Goal: Information Seeking & Learning: Learn about a topic

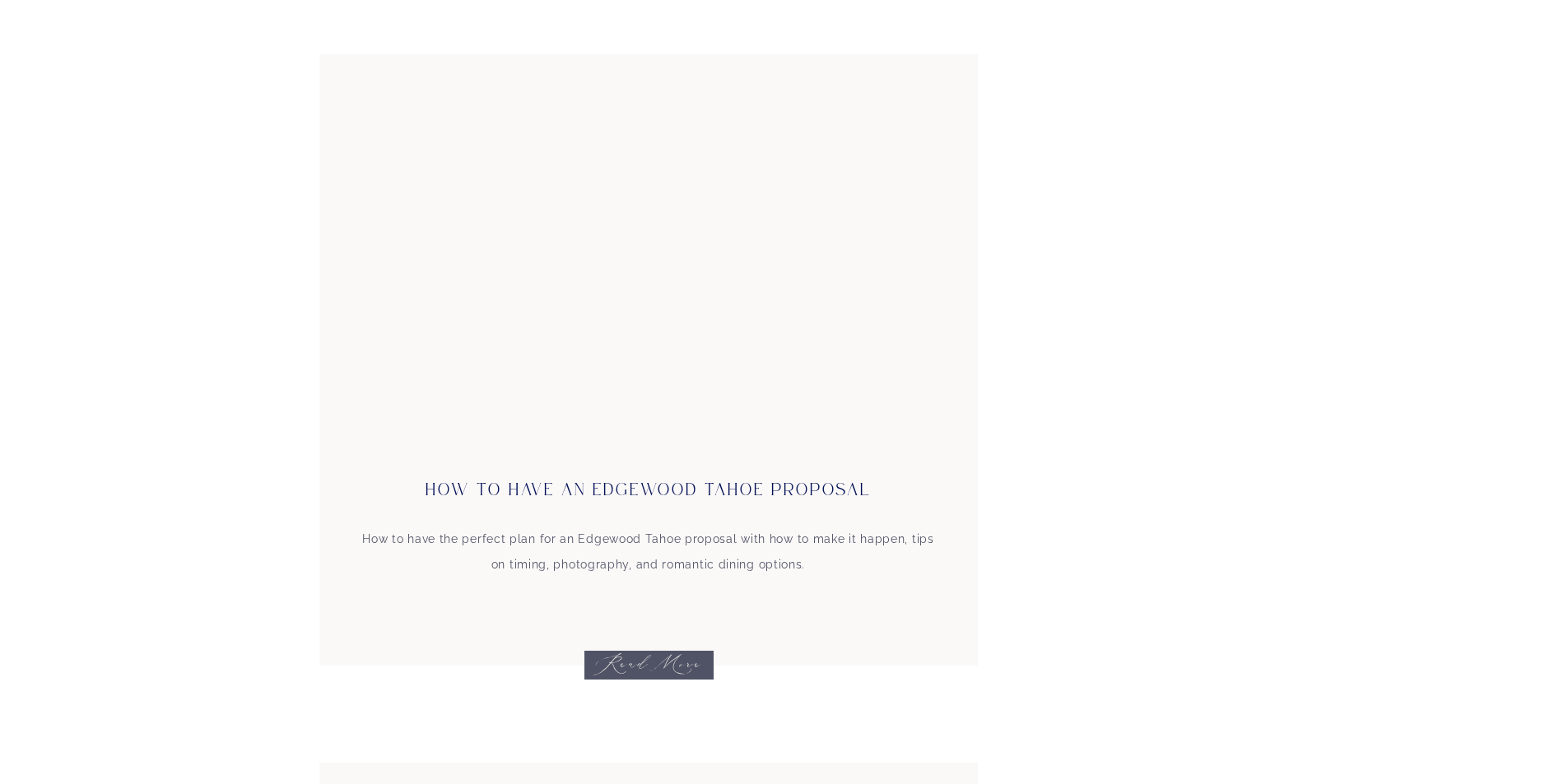
scroll to position [1152, 0]
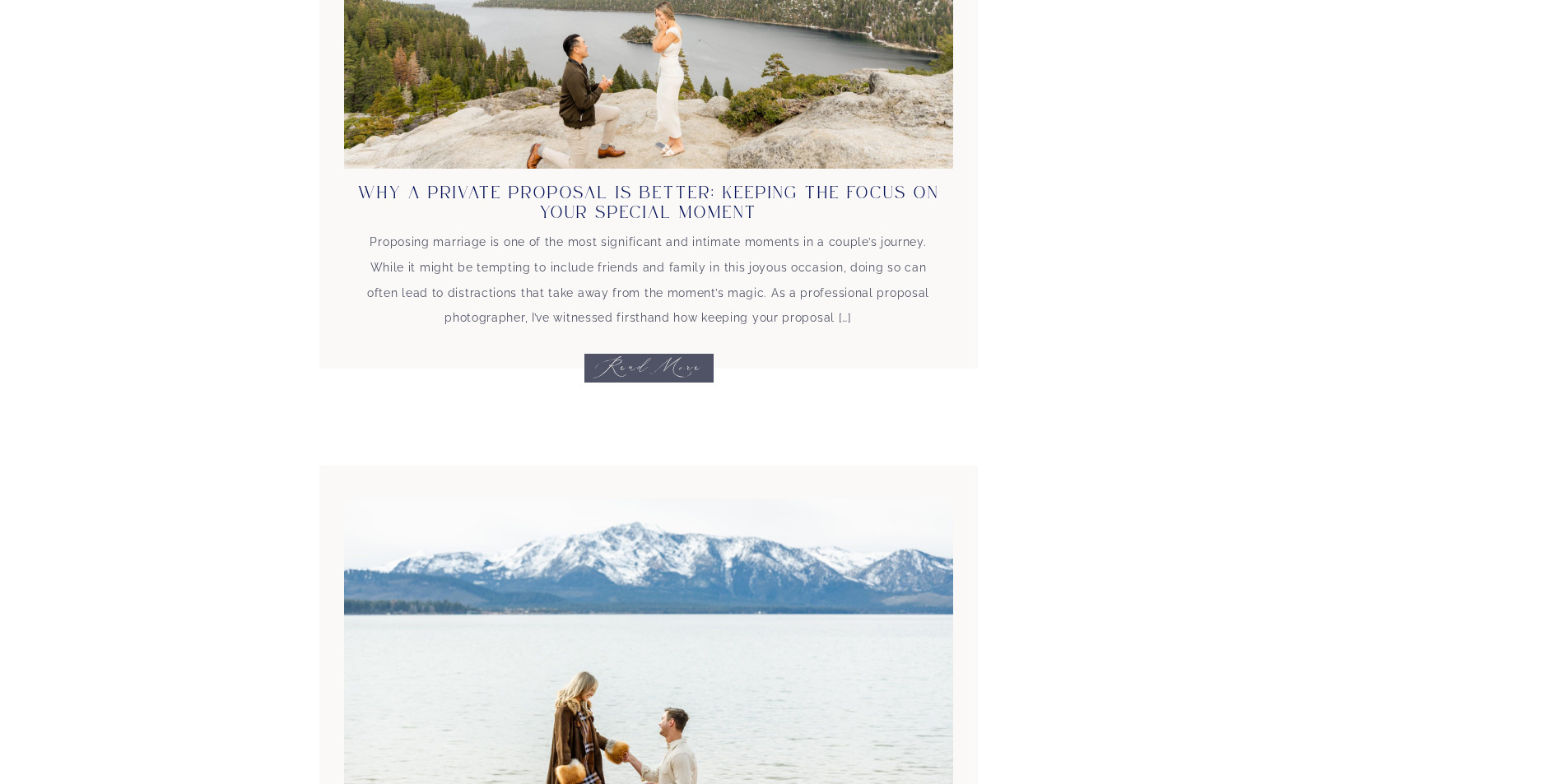
click at [638, 368] on div "Proposing marriage is one of the most significant and intimate moments in a cou…" at bounding box center [649, 308] width 584 height 157
click at [642, 195] on link "Why A Private Proposal Is Better: Keeping the Focus on Your Special Moment" at bounding box center [649, 203] width 581 height 36
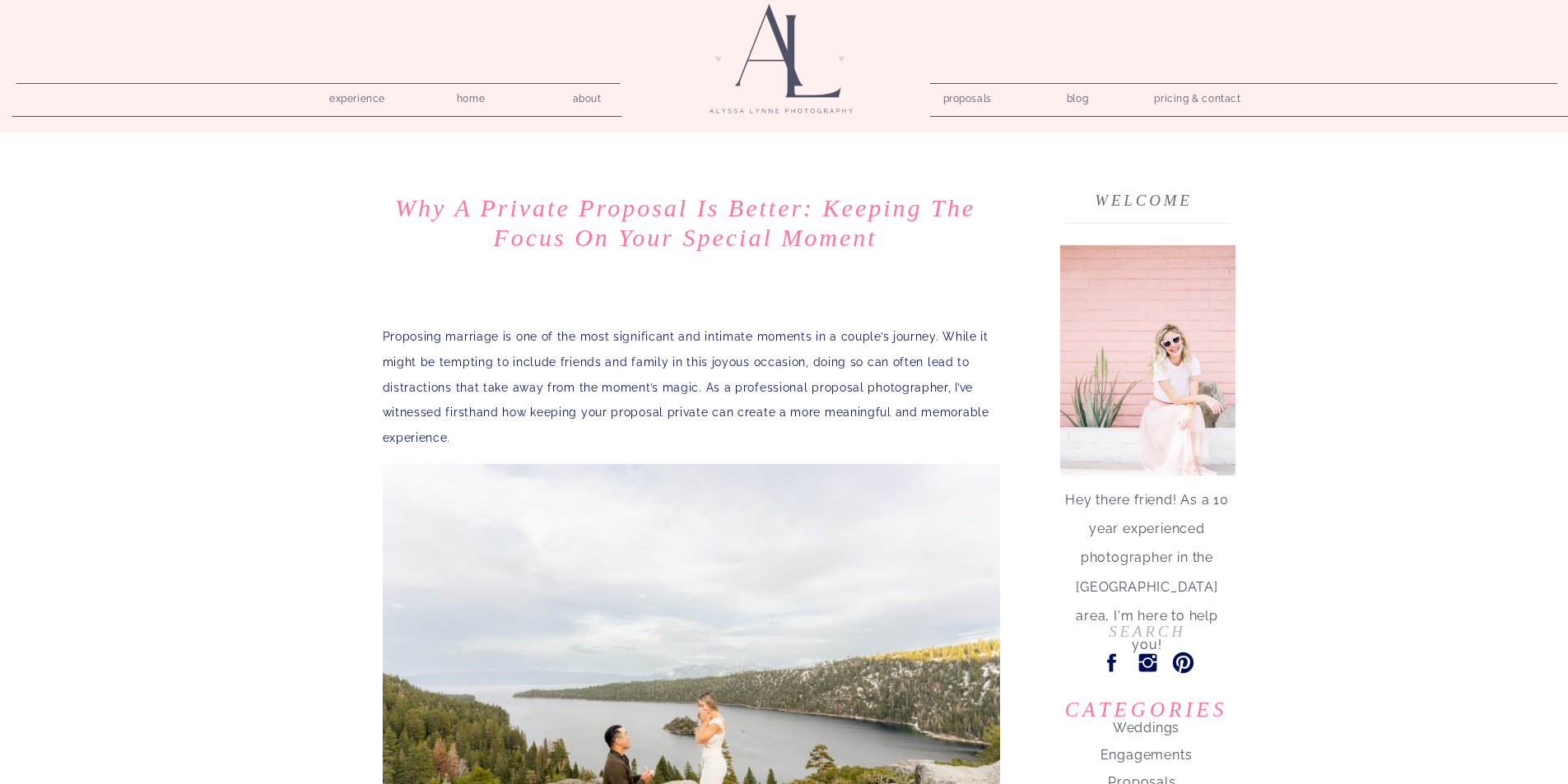
click at [373, 100] on nav "experience" at bounding box center [358, 96] width 78 height 16
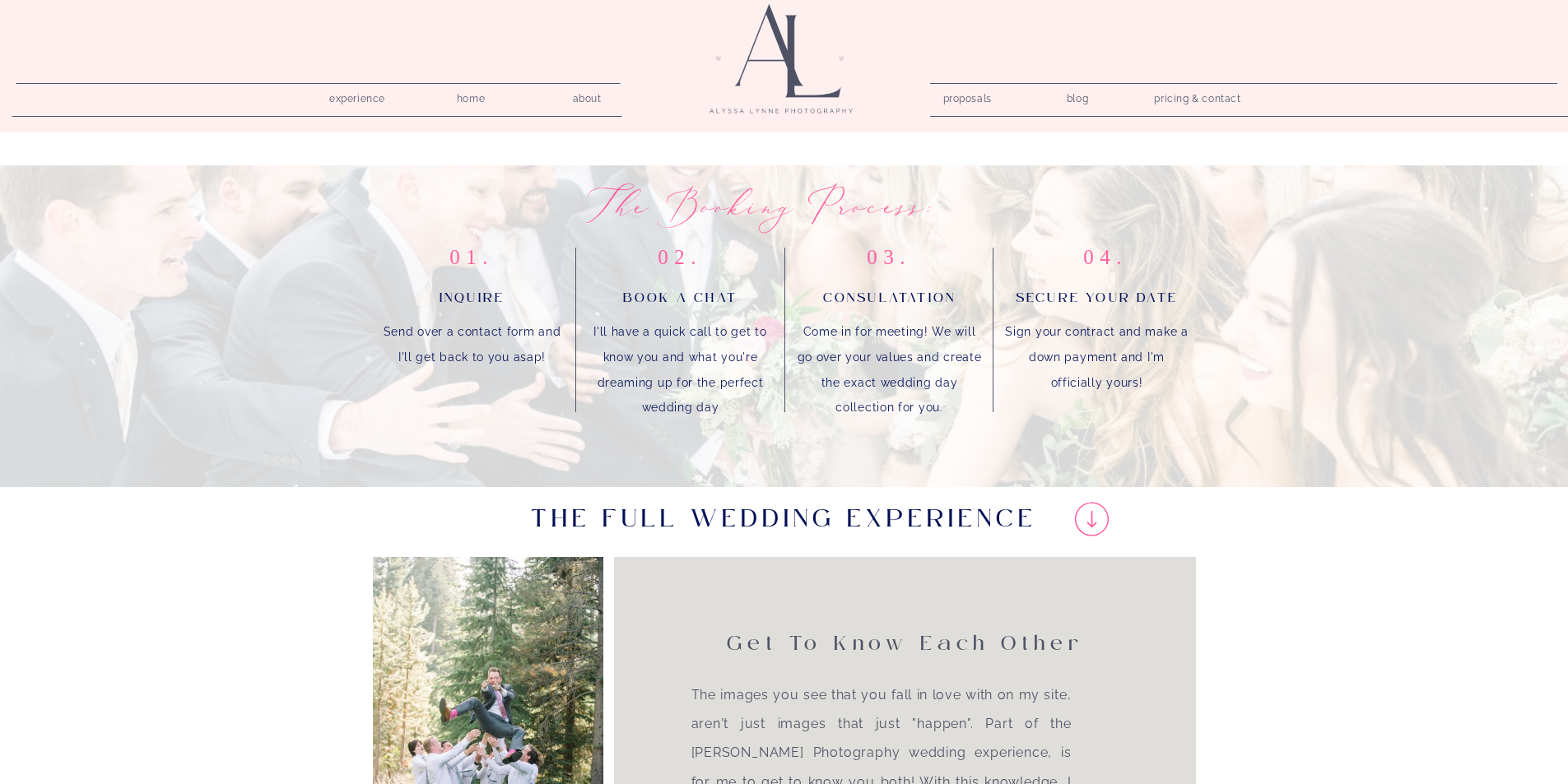
click at [960, 96] on nav "proposals" at bounding box center [967, 96] width 47 height 16
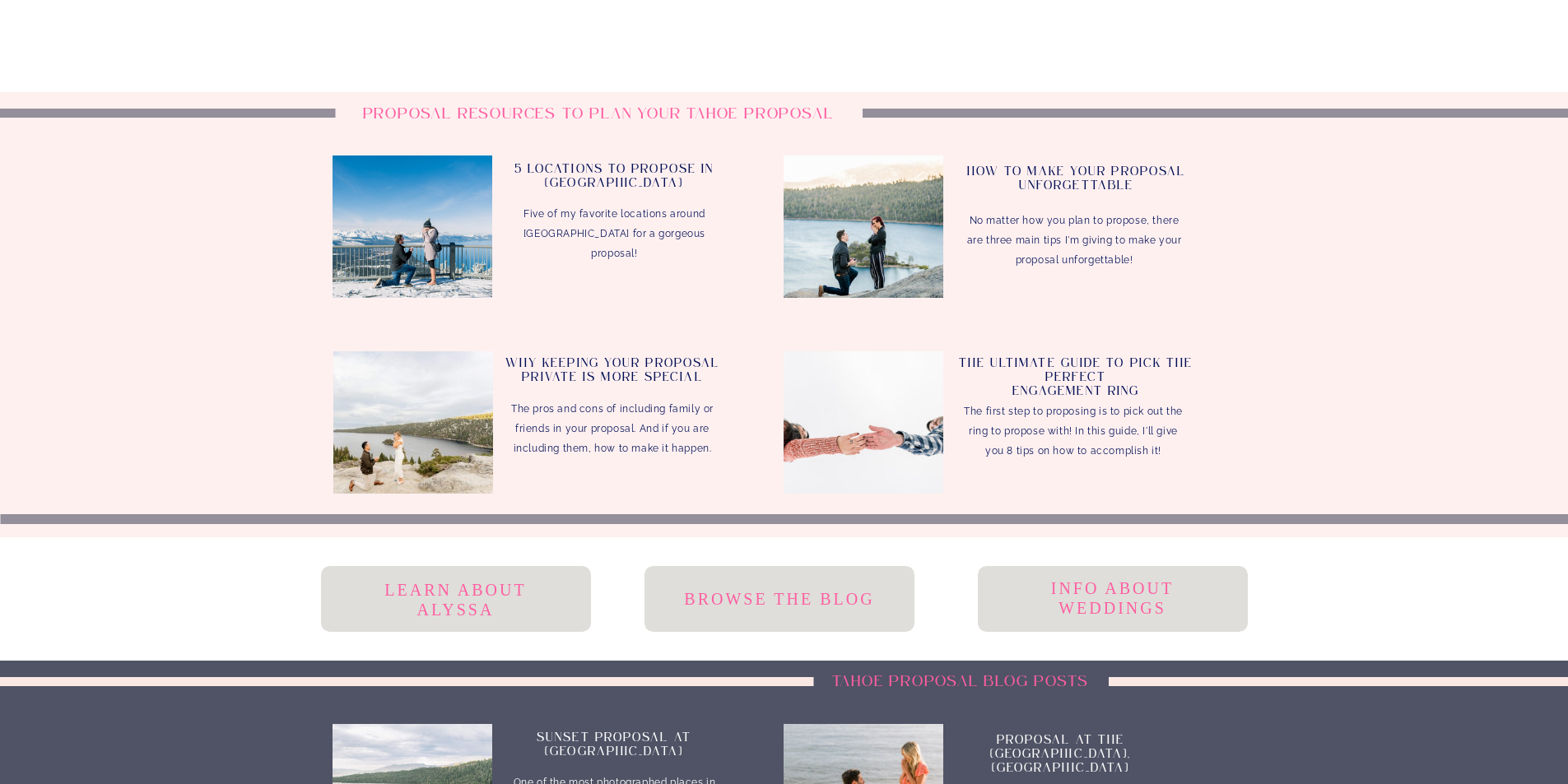
scroll to position [3621, 0]
click at [628, 169] on h3 "5 Locations to Propose In Lake Tahoe" at bounding box center [614, 181] width 218 height 34
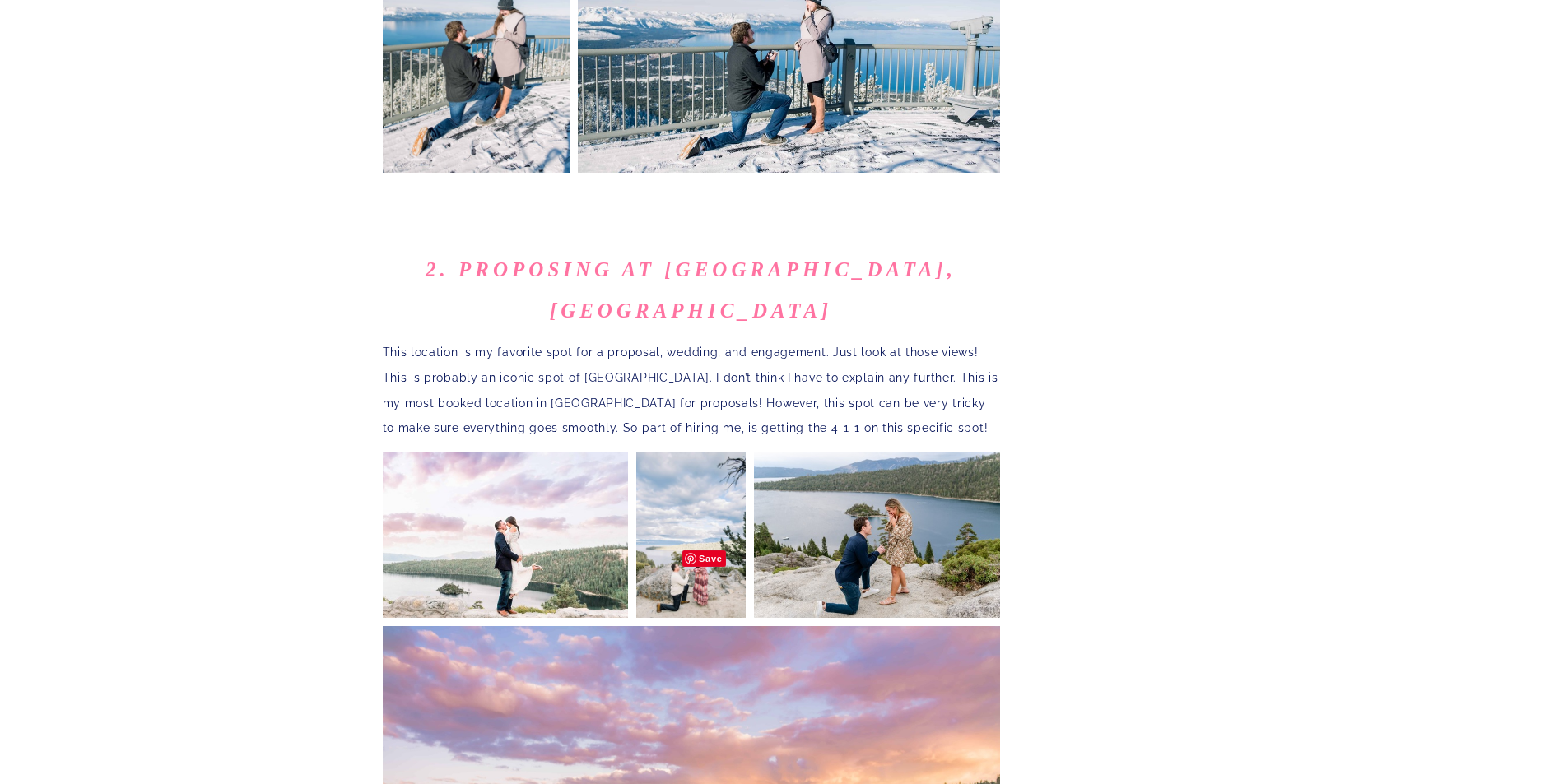
scroll to position [1235, 0]
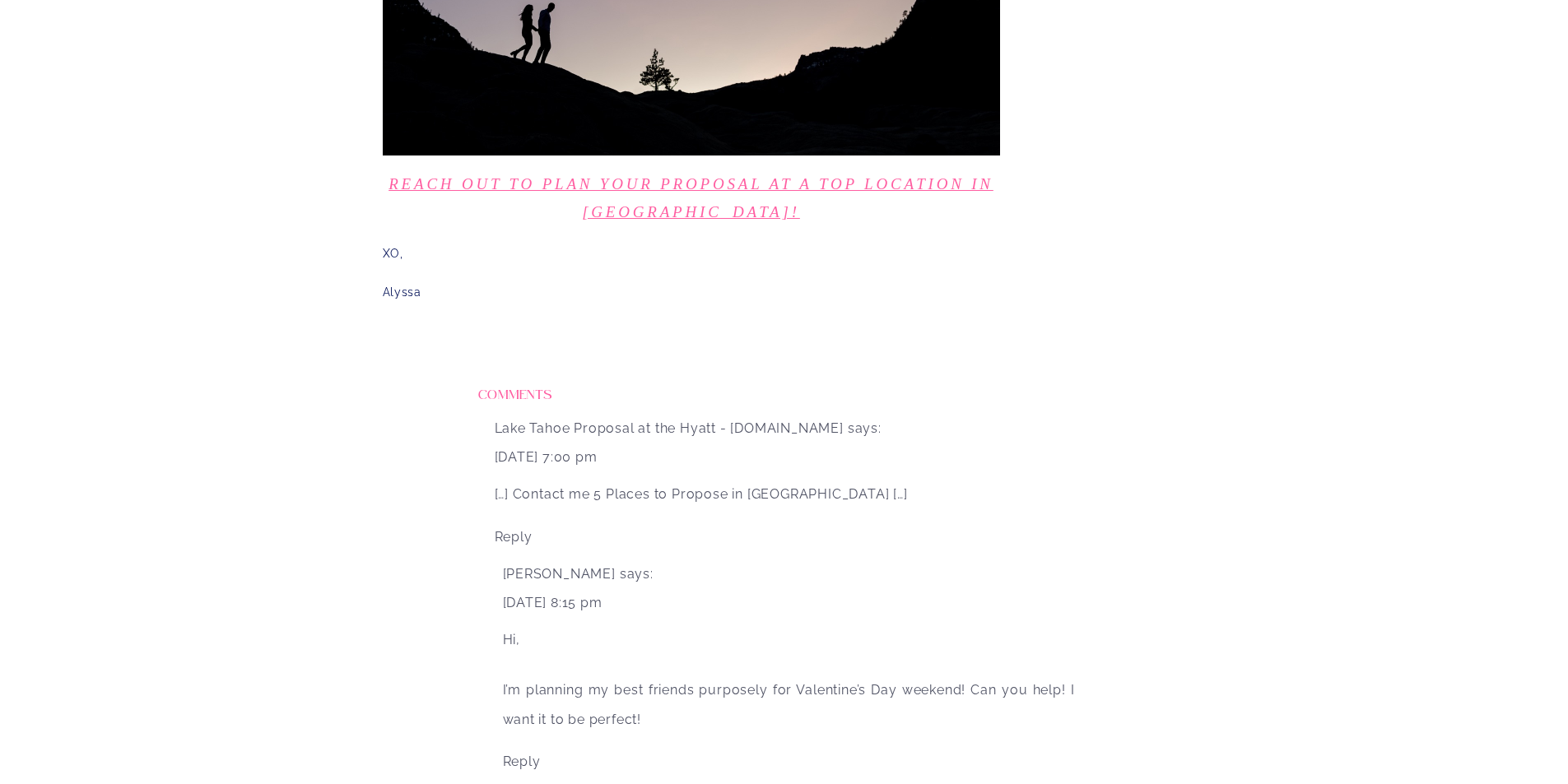
drag, startPoint x: 1160, startPoint y: 596, endPoint x: 1167, endPoint y: 586, distance: 12.2
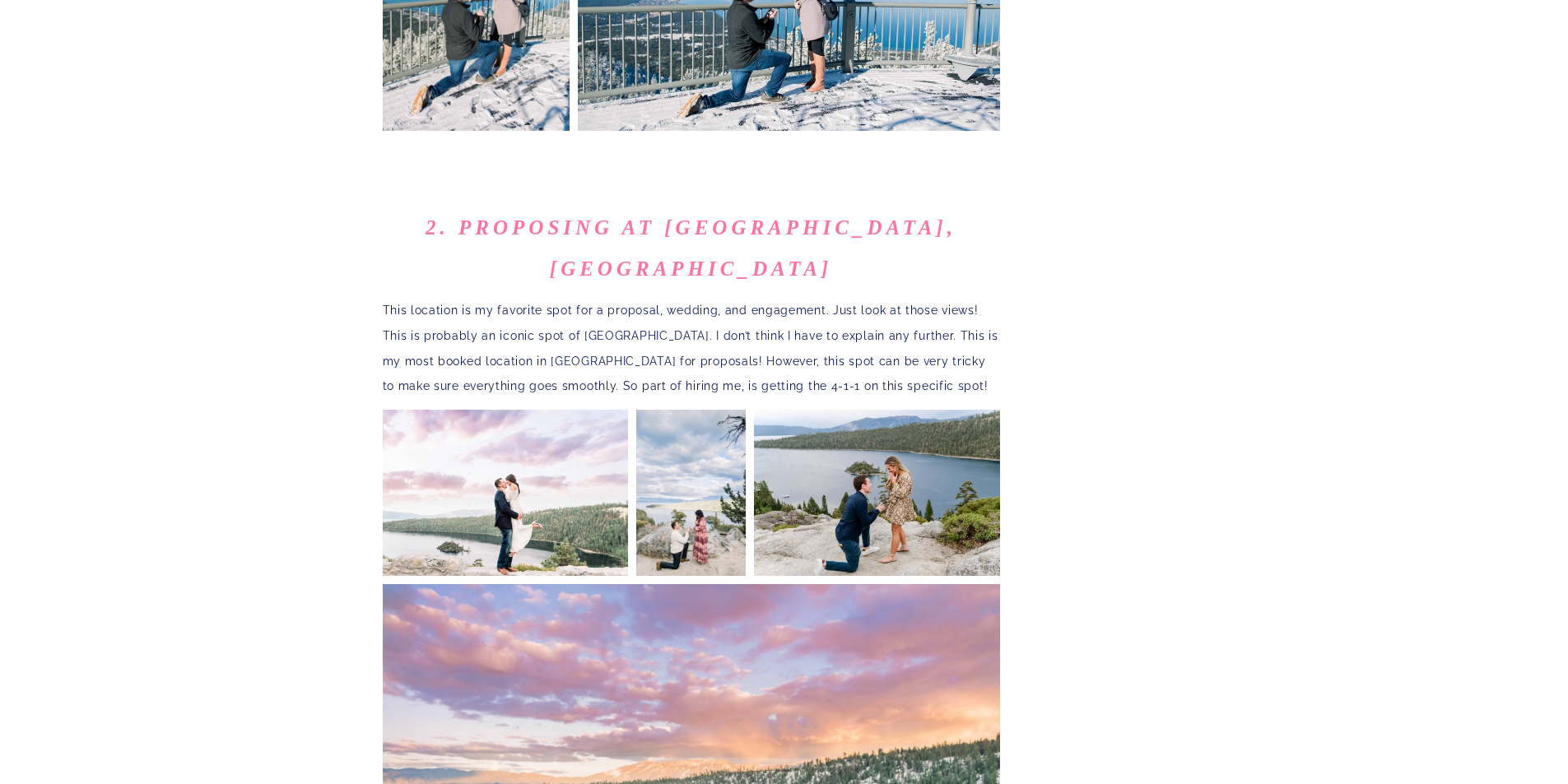
scroll to position [0, 0]
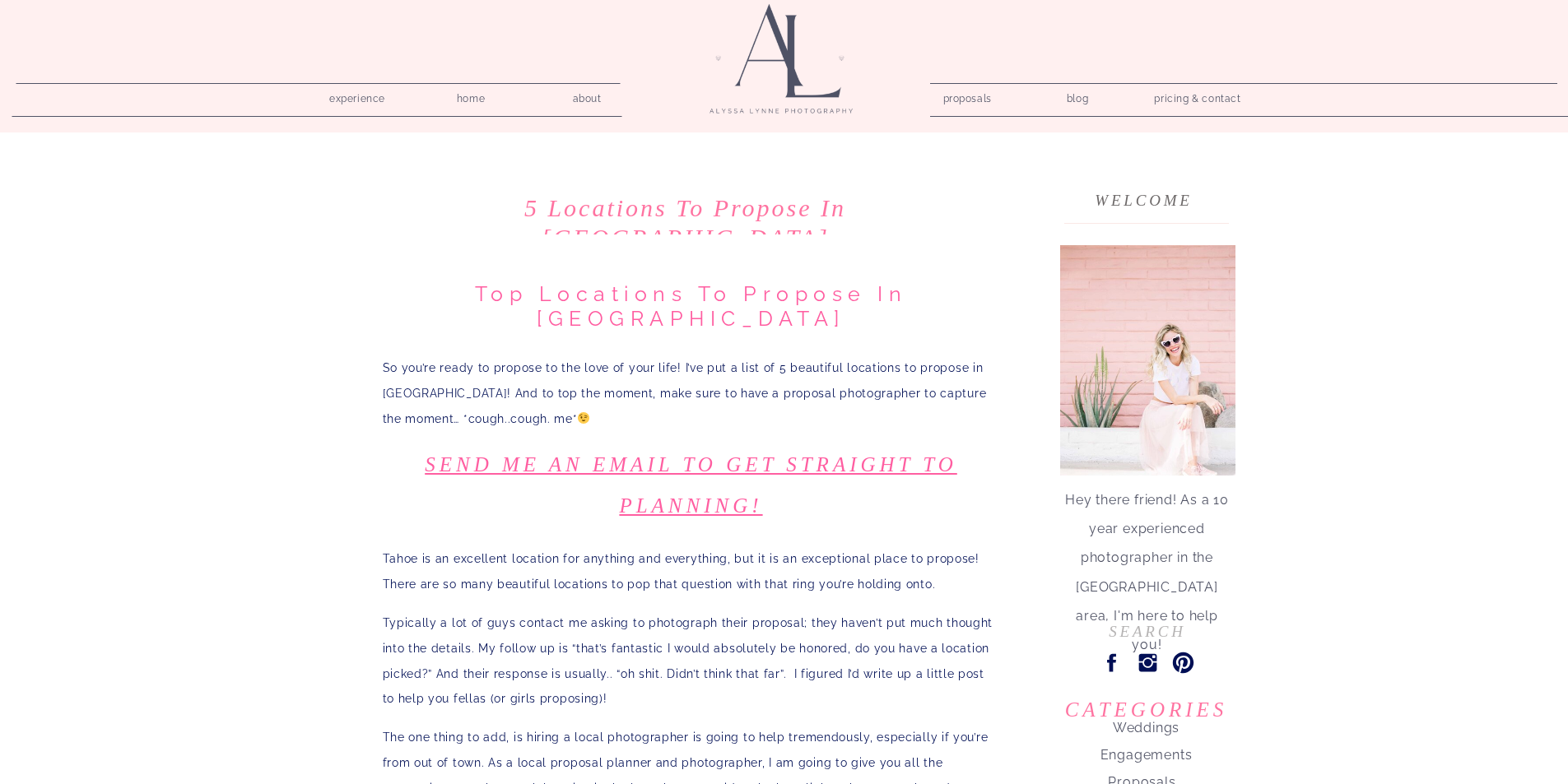
click at [481, 97] on nav "home" at bounding box center [471, 96] width 47 height 16
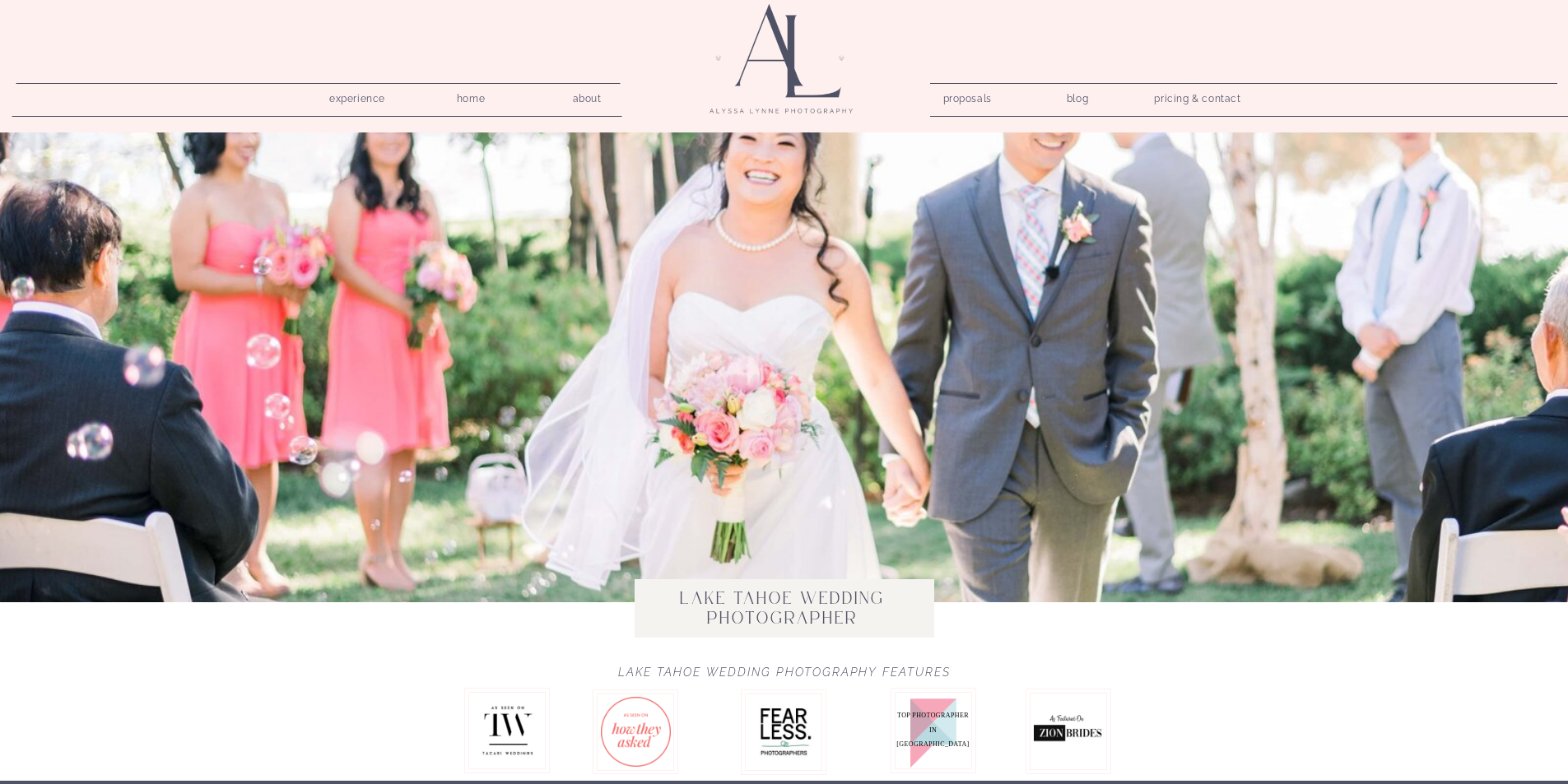
click at [375, 97] on nav "experience" at bounding box center [358, 96] width 78 height 16
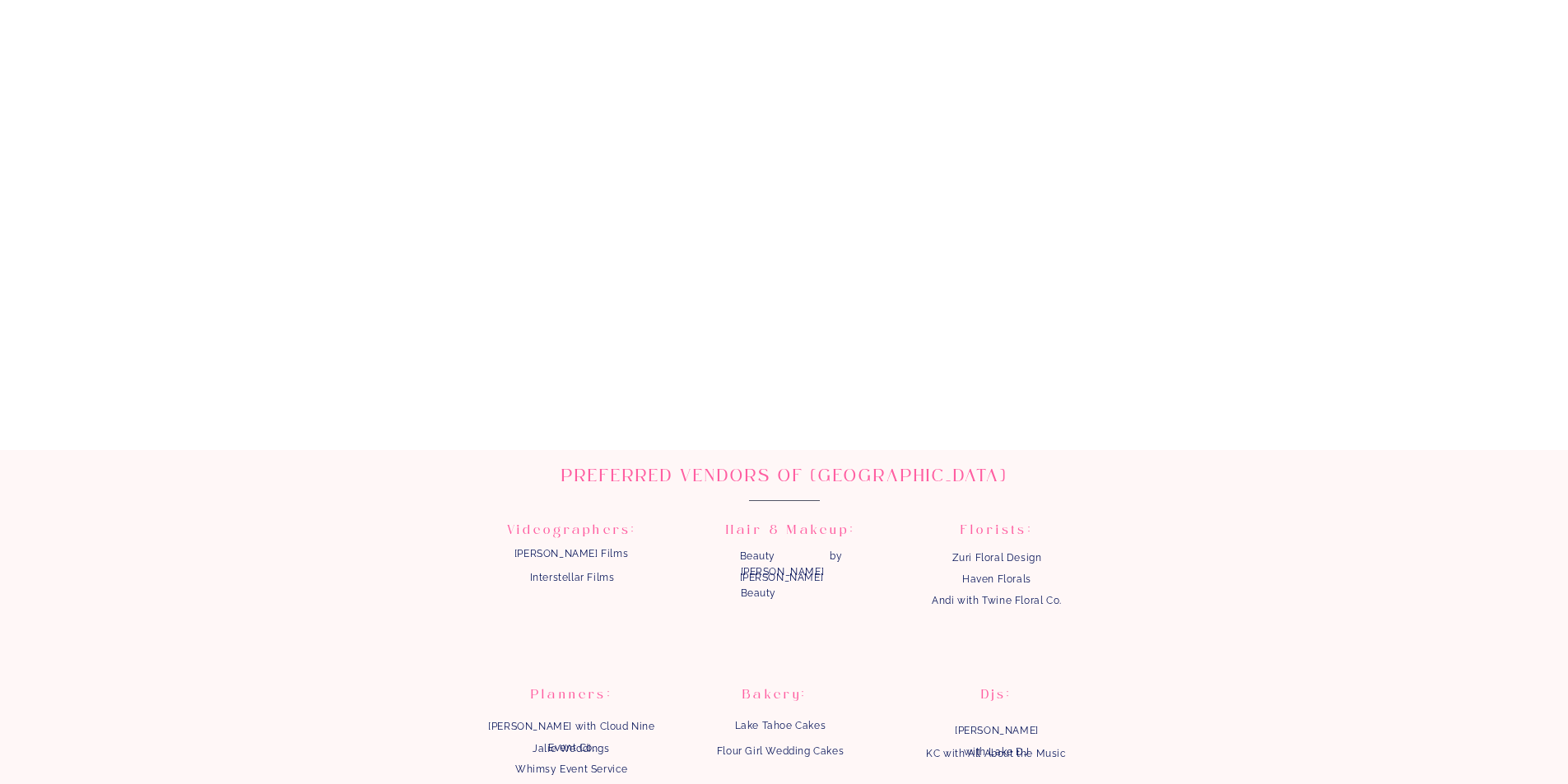
scroll to position [2944, 0]
